Goal: Information Seeking & Learning: Learn about a topic

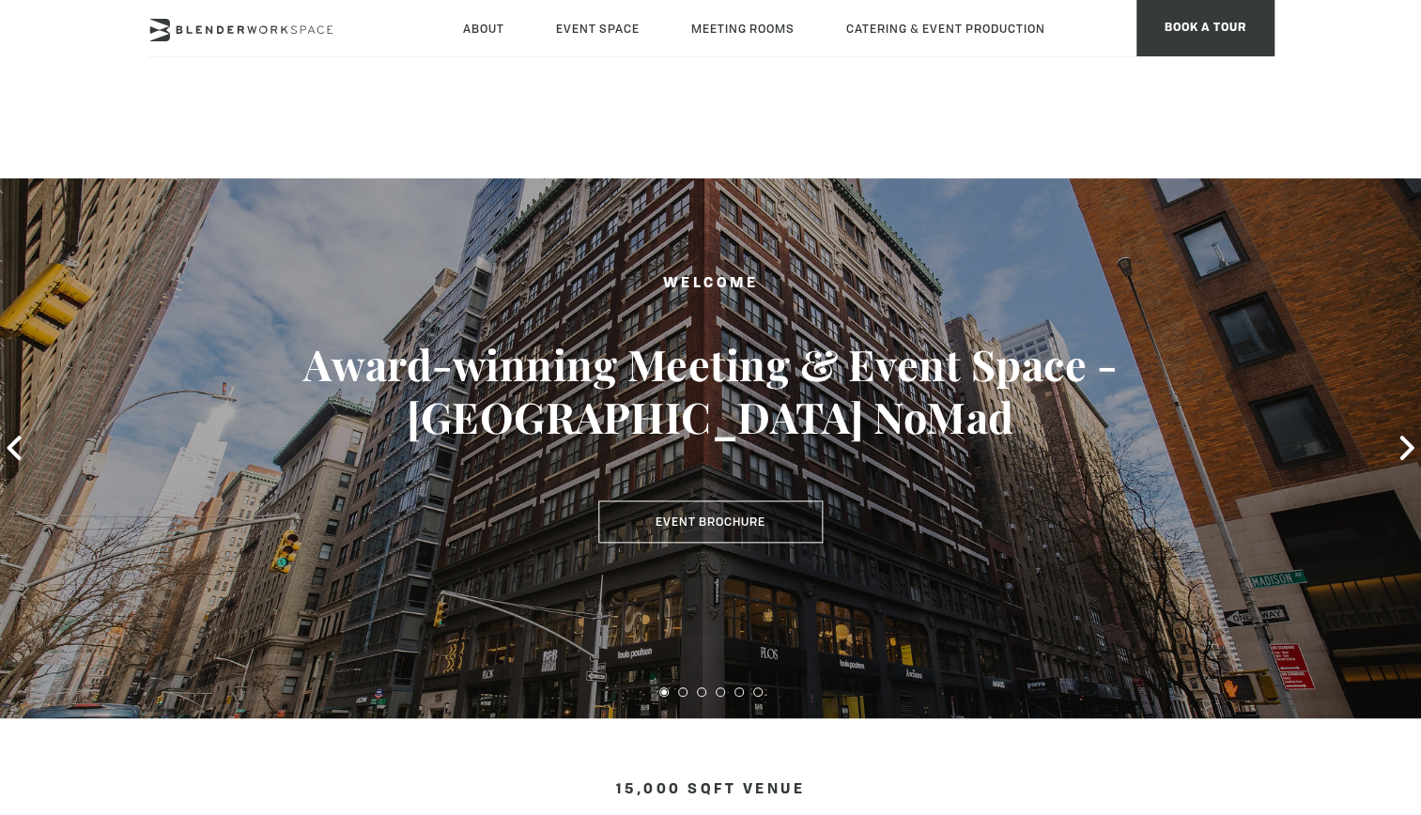
scroll to position [657, 0]
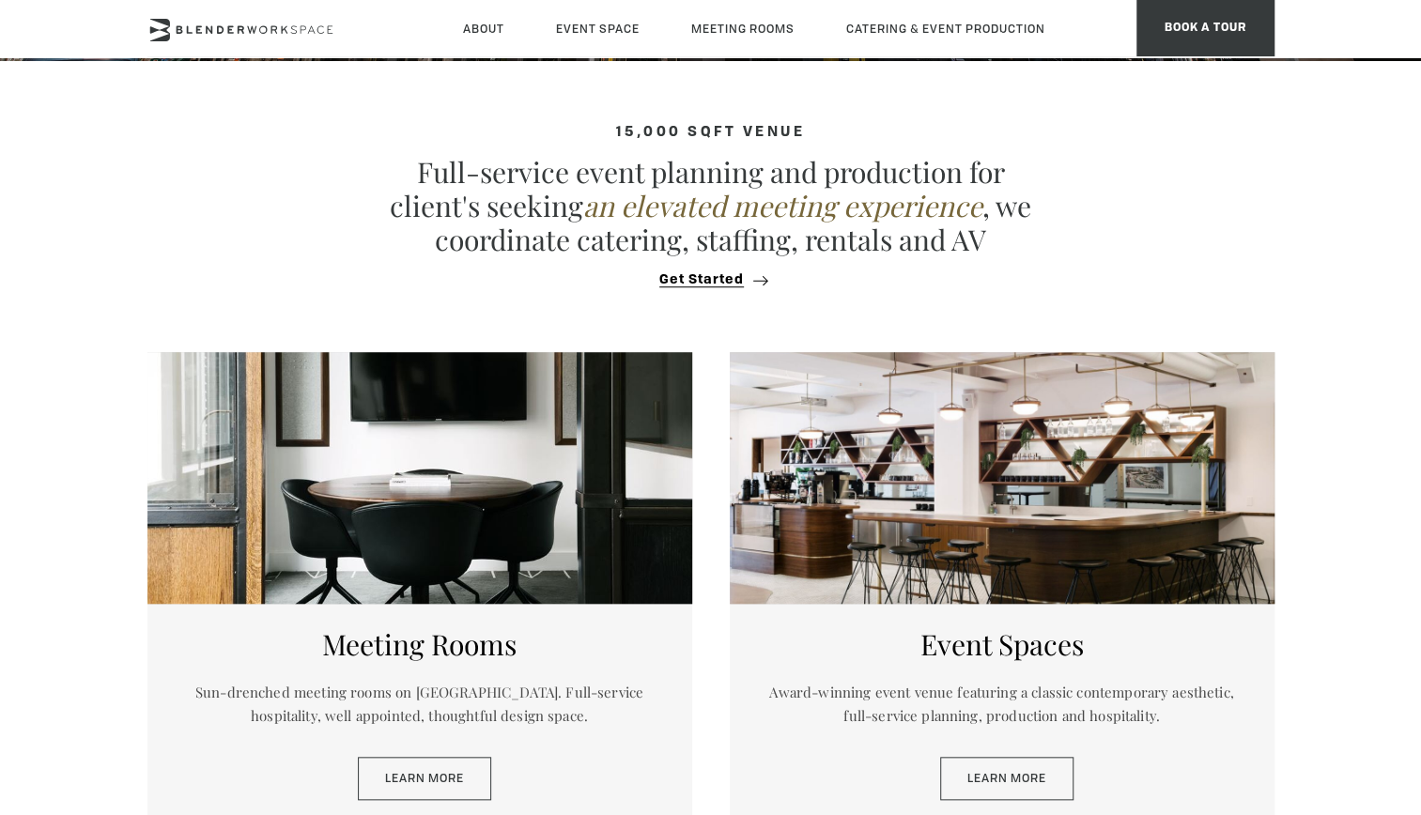
click at [881, 494] on div at bounding box center [1002, 478] width 545 height 252
click at [1047, 806] on div "Event Spaces Award-winning event venue featuring a classic contemporary aesthet…" at bounding box center [1002, 711] width 545 height 215
click at [1039, 787] on link "Learn More" at bounding box center [1006, 778] width 133 height 43
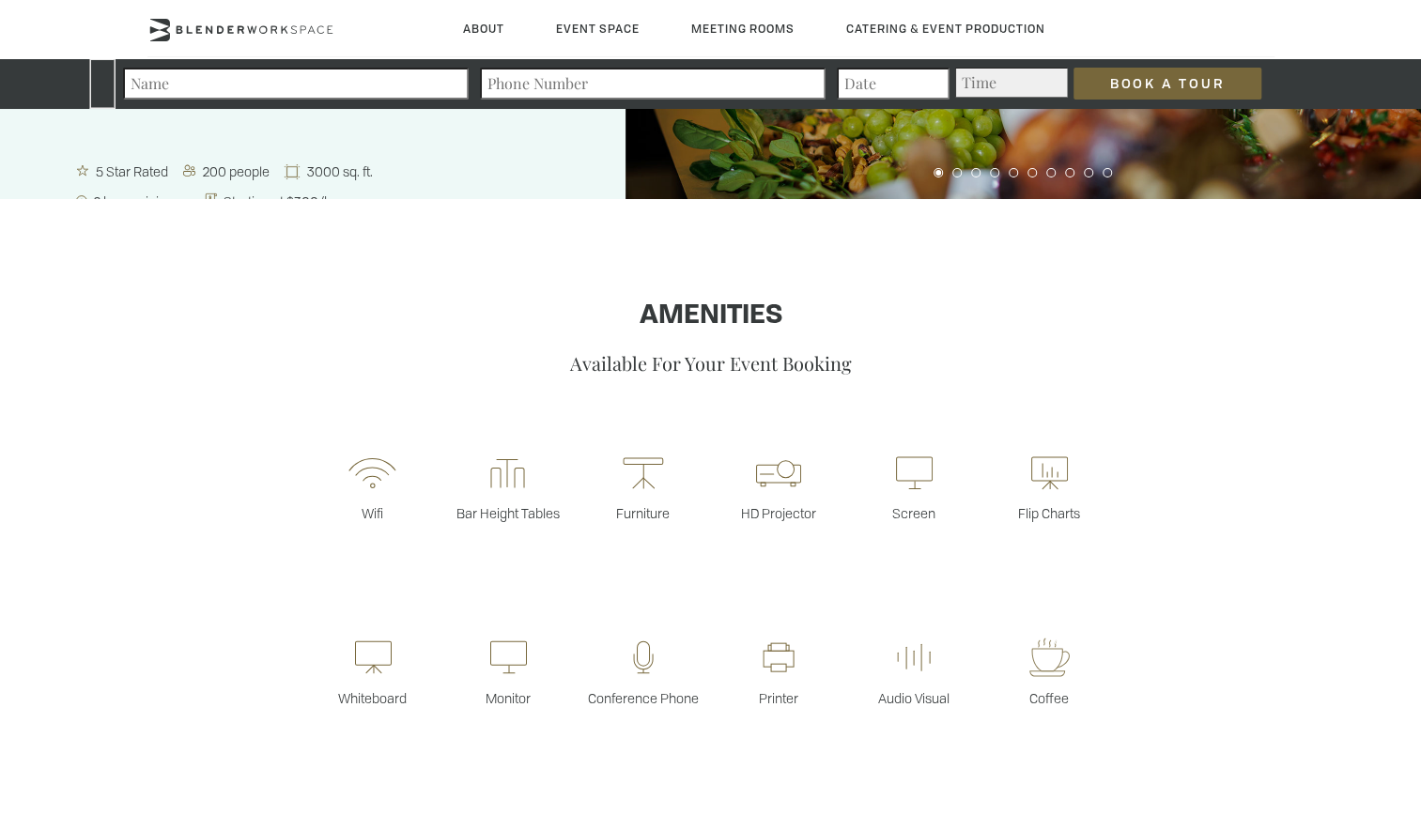
click at [453, 695] on p "Monitor" at bounding box center [508, 698] width 135 height 18
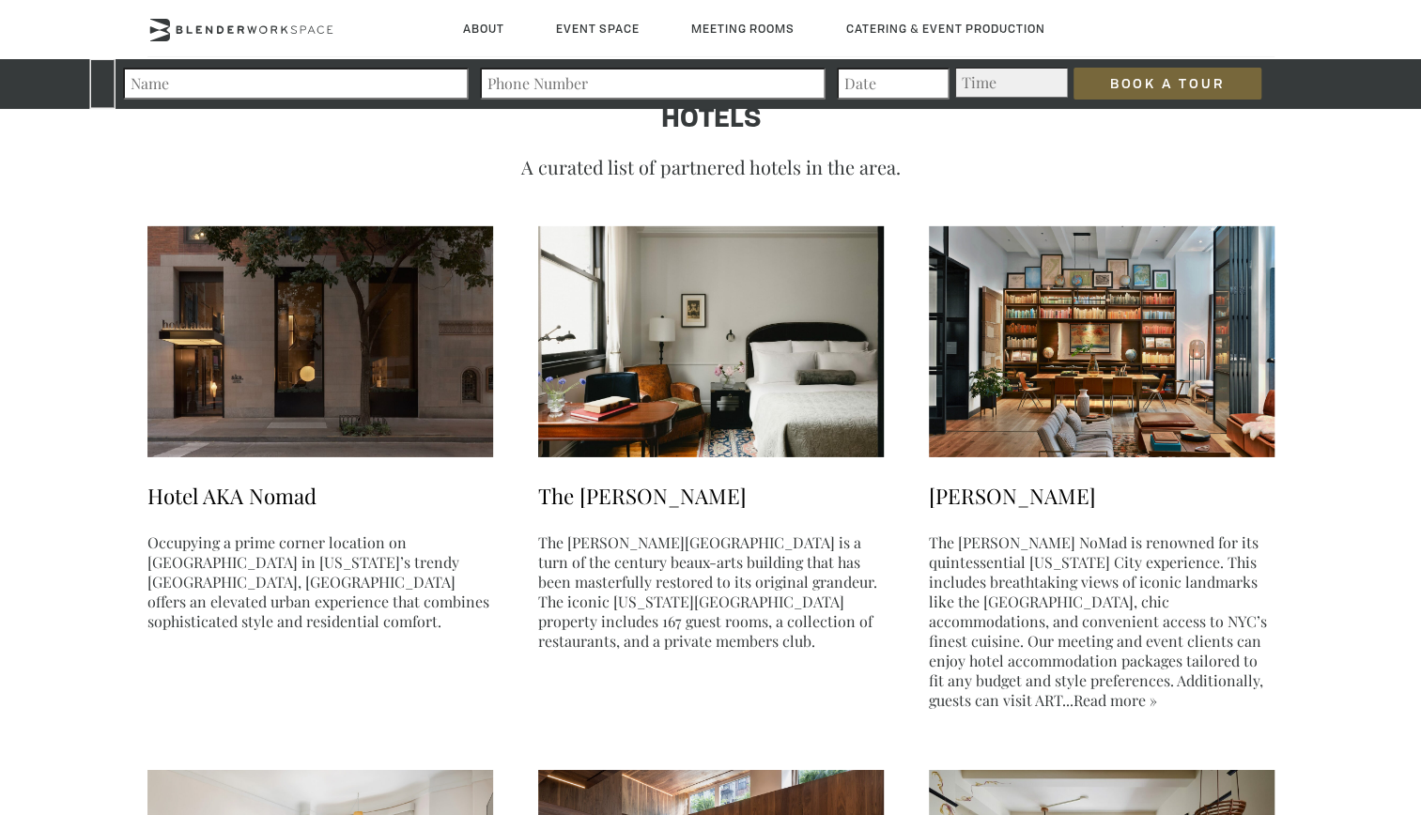
scroll to position [3381, 0]
